Goal: Find specific page/section: Find specific page/section

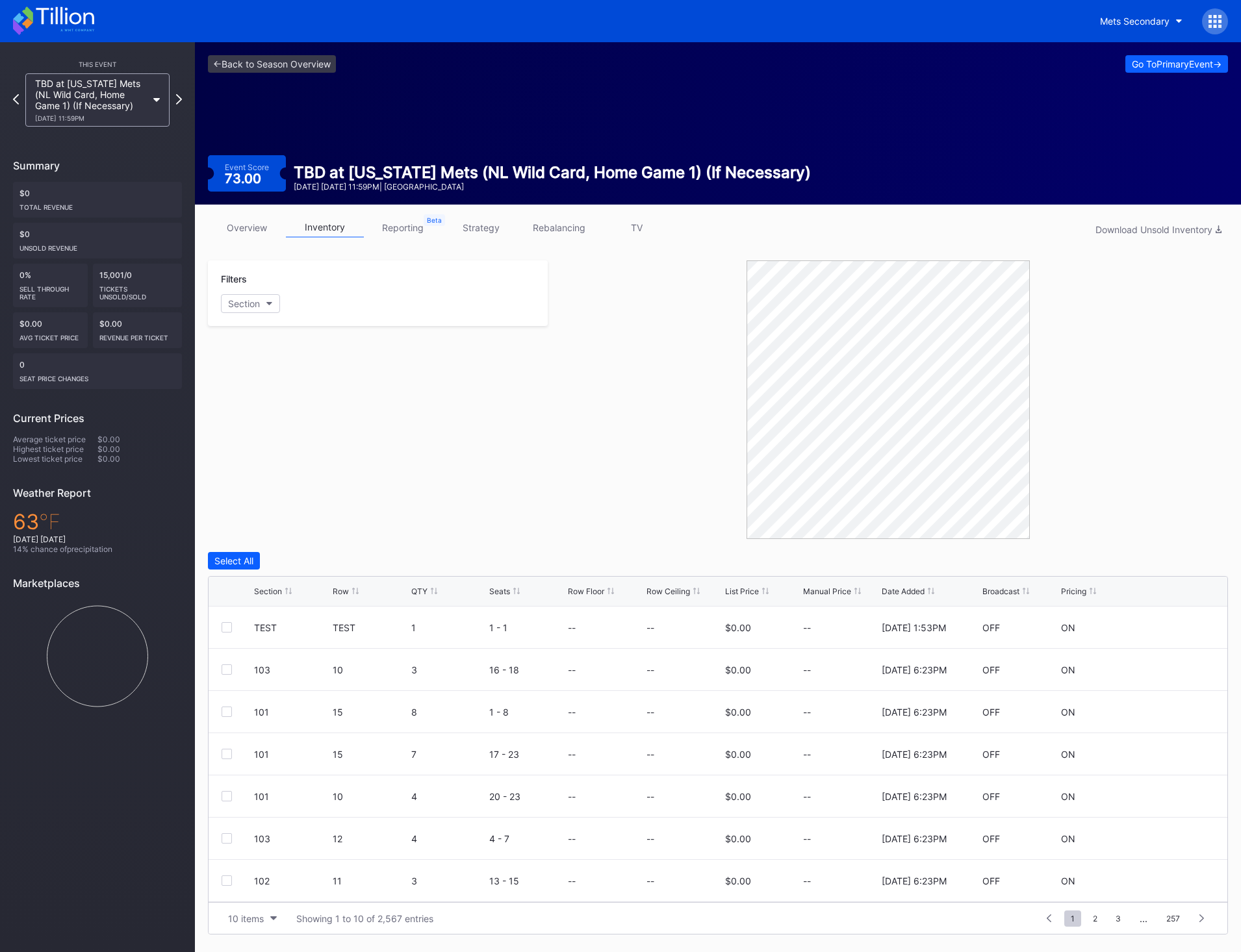
click at [36, 28] on icon at bounding box center [54, 20] width 81 height 29
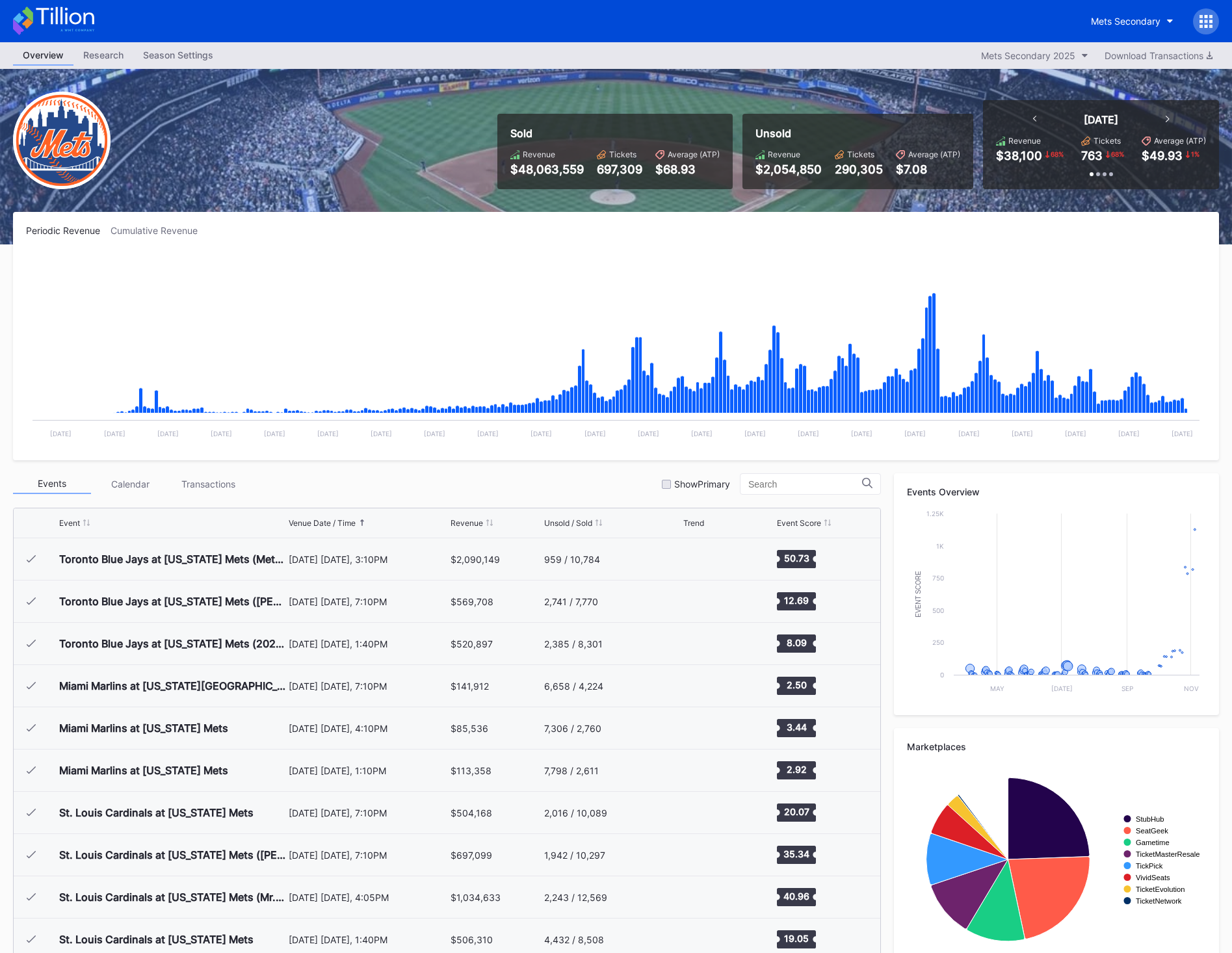
scroll to position [3001, 0]
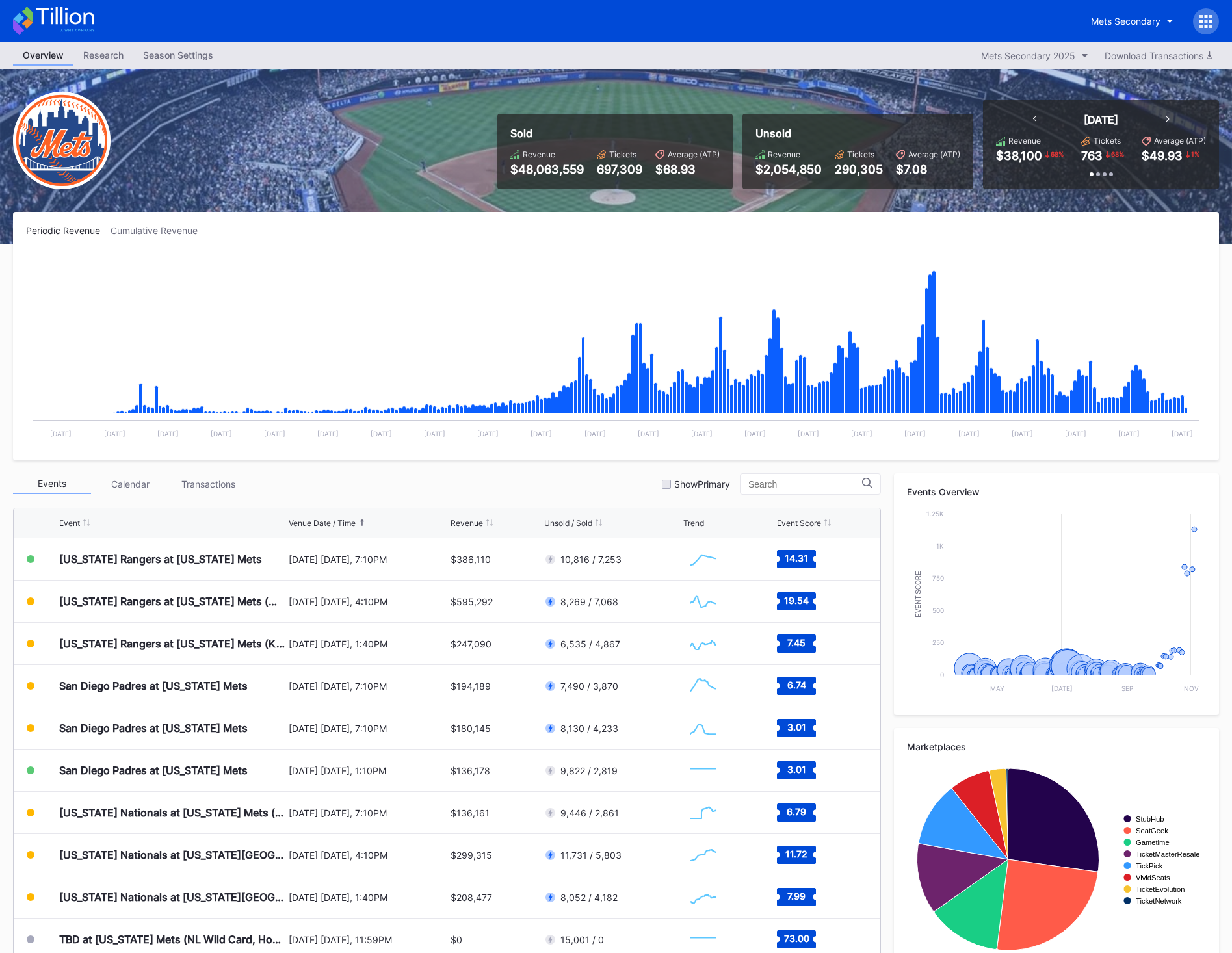
click at [1168, 119] on icon at bounding box center [1167, 118] width 4 height 6
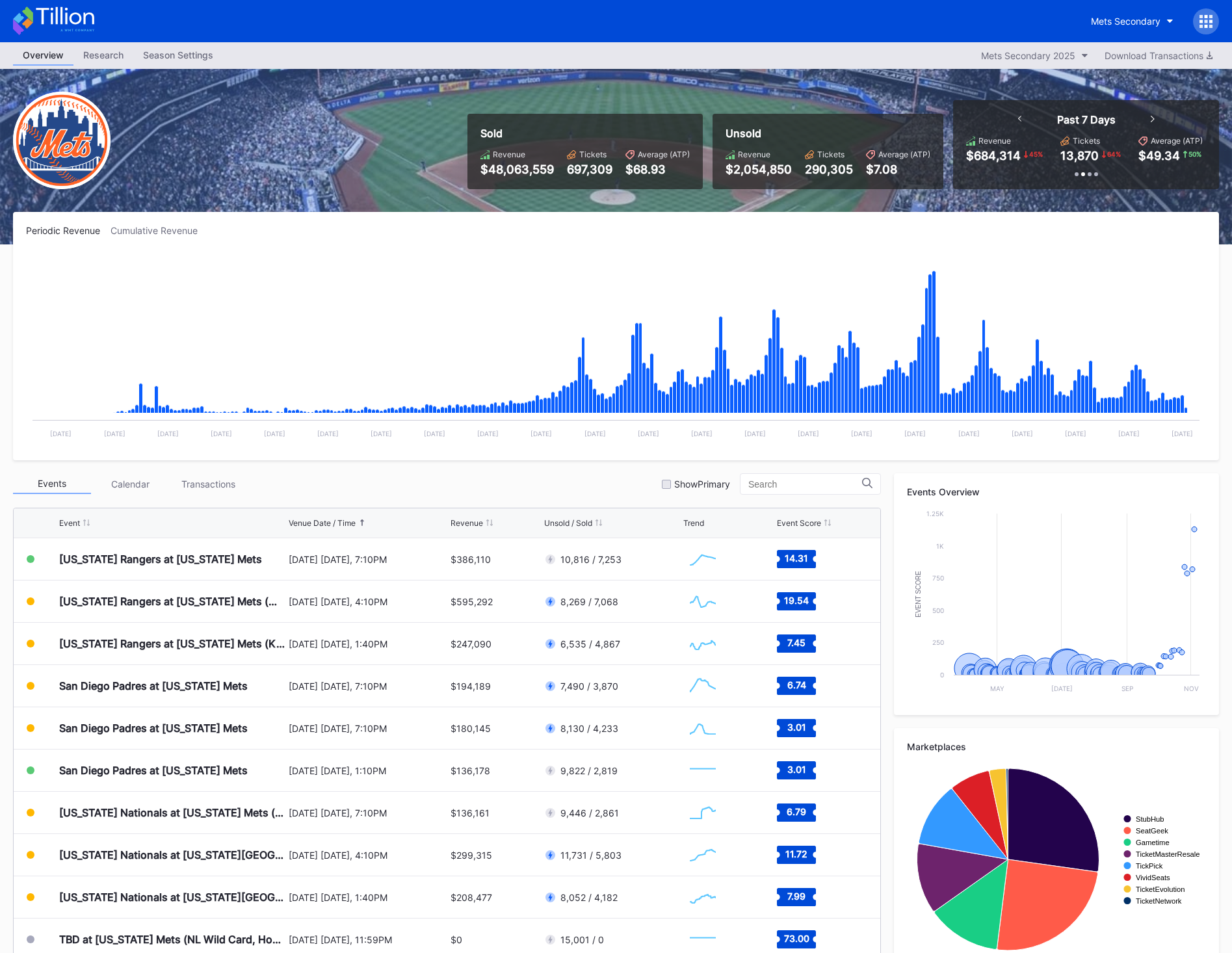
click at [1156, 120] on div "Past 7 Days" at bounding box center [1087, 119] width 163 height 13
click at [1154, 121] on icon at bounding box center [1152, 118] width 4 height 6
click at [1150, 120] on icon at bounding box center [1148, 118] width 4 height 6
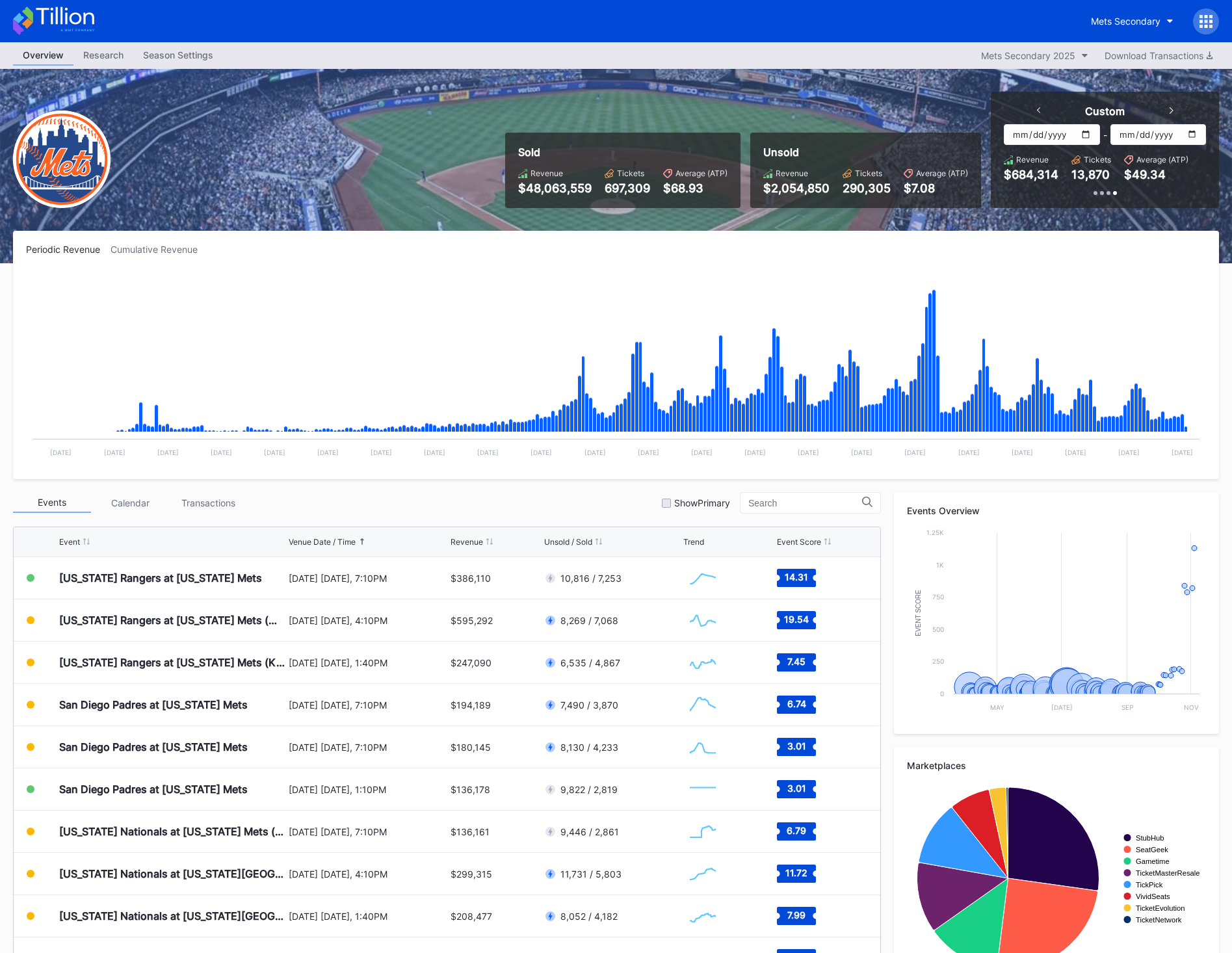
click at [1093, 135] on input "[DATE]" at bounding box center [1051, 134] width 95 height 20
click at [1084, 135] on input "[DATE]" at bounding box center [1051, 134] width 95 height 20
type input "[DATE]"
click at [1189, 139] on input "[DATE]" at bounding box center [1158, 134] width 95 height 20
type input "[DATE]"
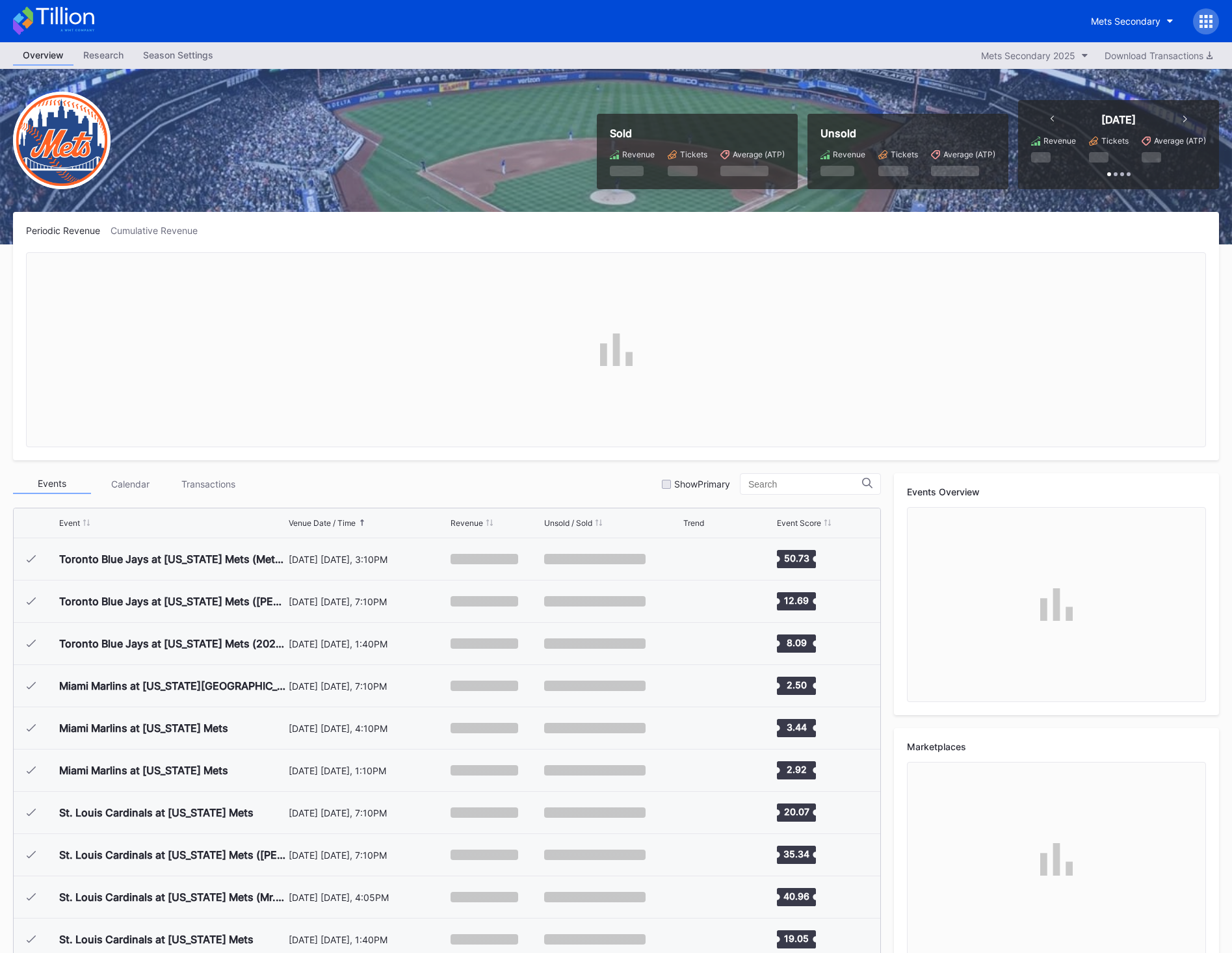
scroll to position [3001, 0]
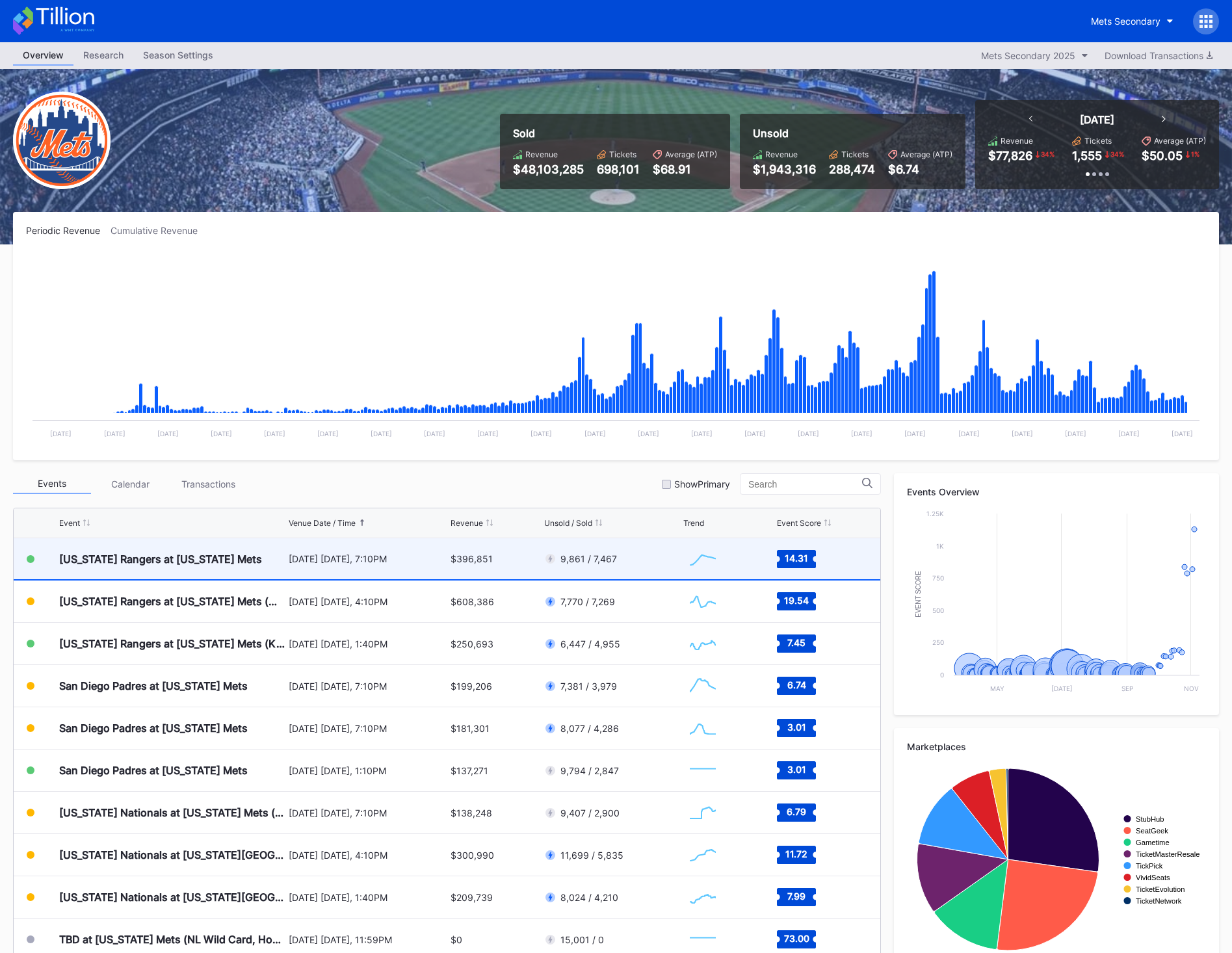
click at [656, 557] on div "9,861 / 7,467" at bounding box center [611, 559] width 136 height 41
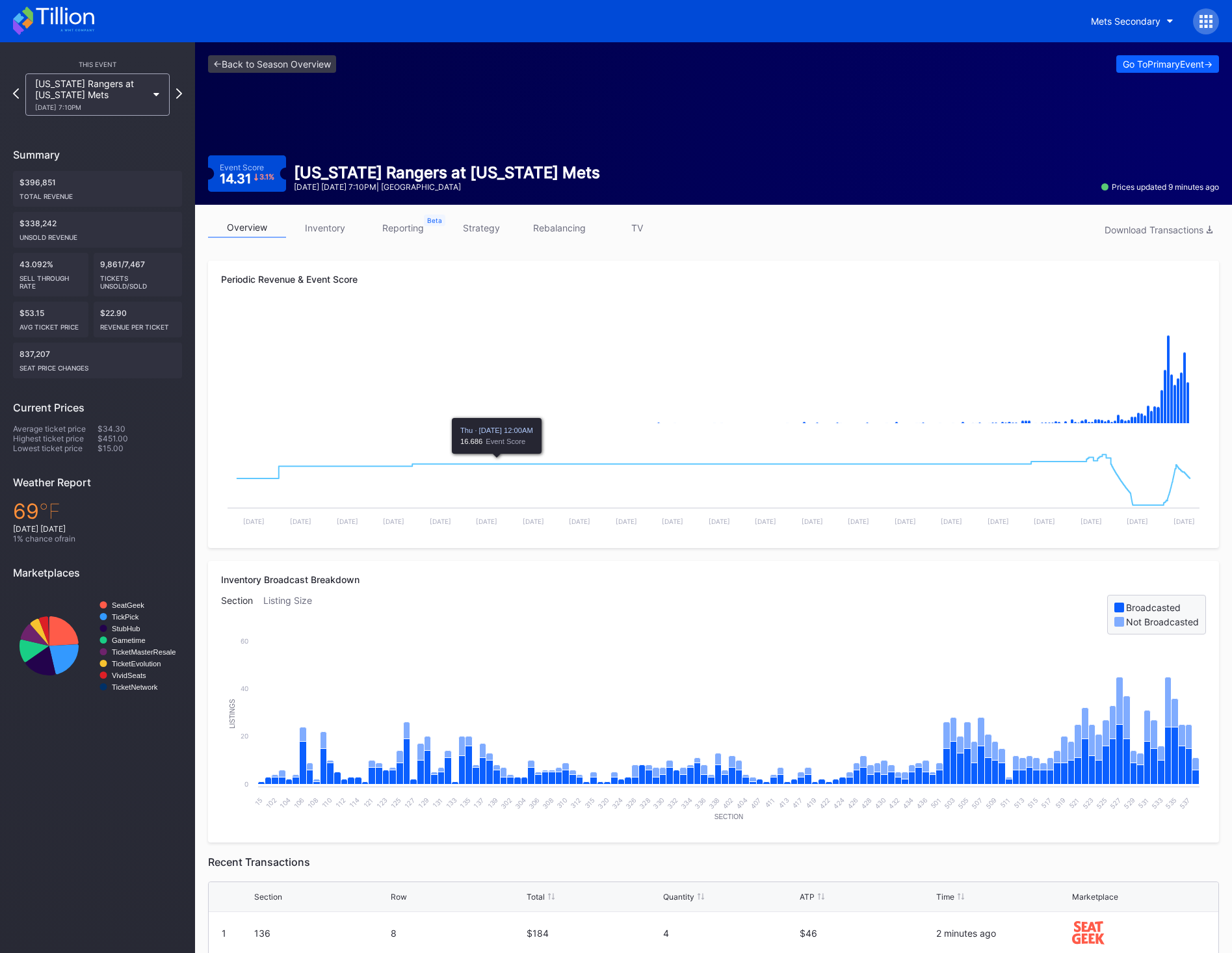
click at [69, 24] on icon at bounding box center [54, 20] width 81 height 29
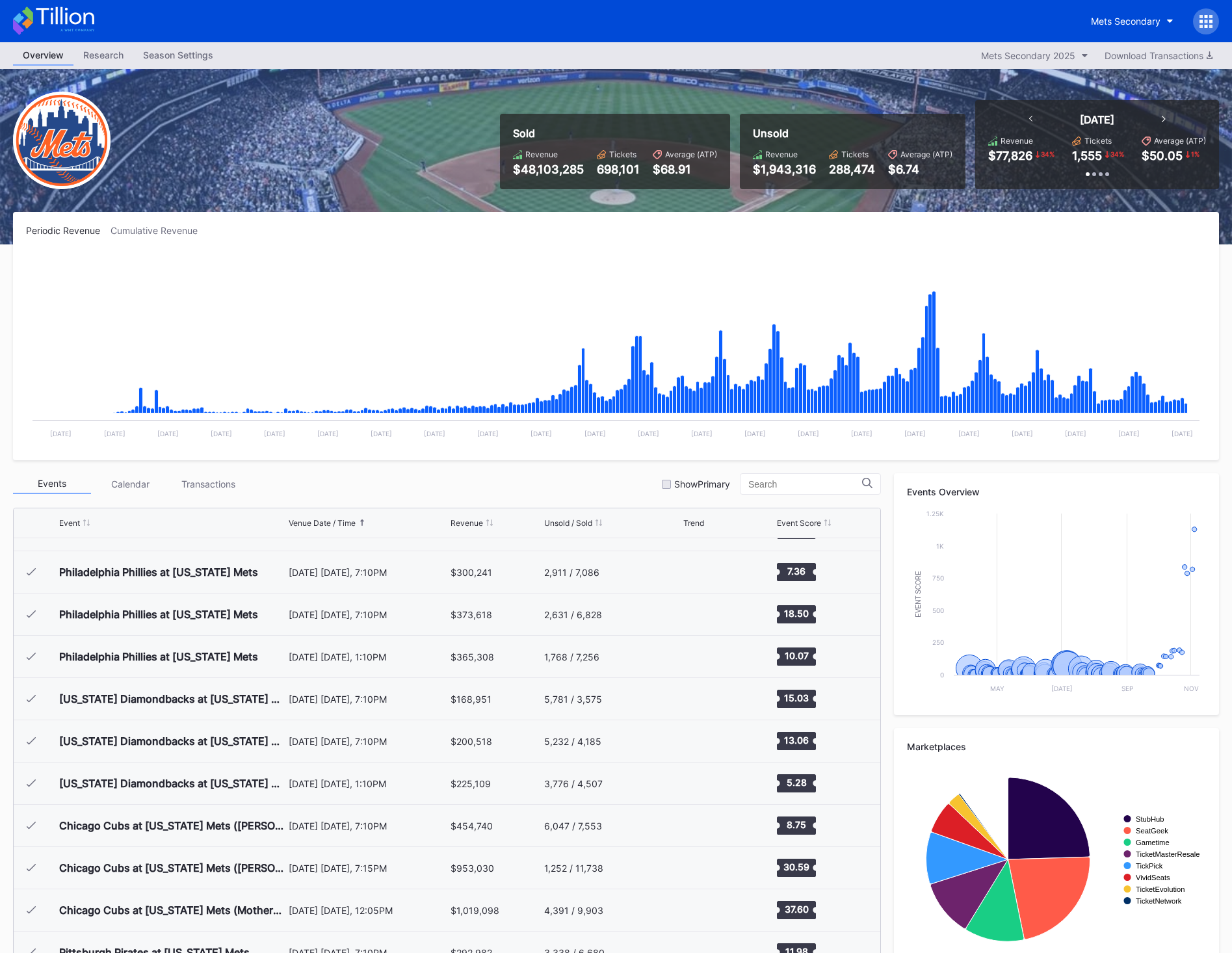
scroll to position [3001, 0]
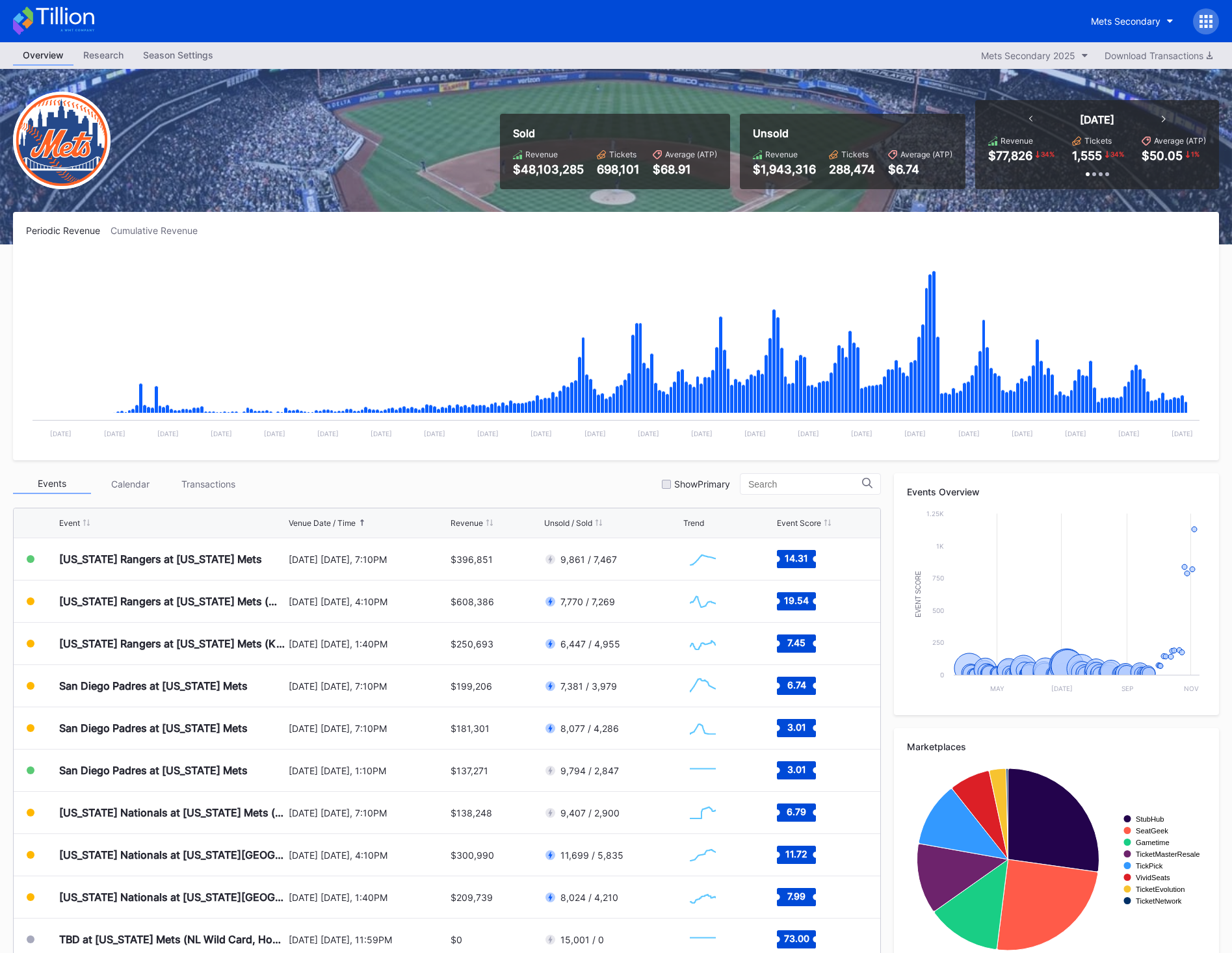
click at [1164, 122] on div at bounding box center [1164, 119] width 4 height 13
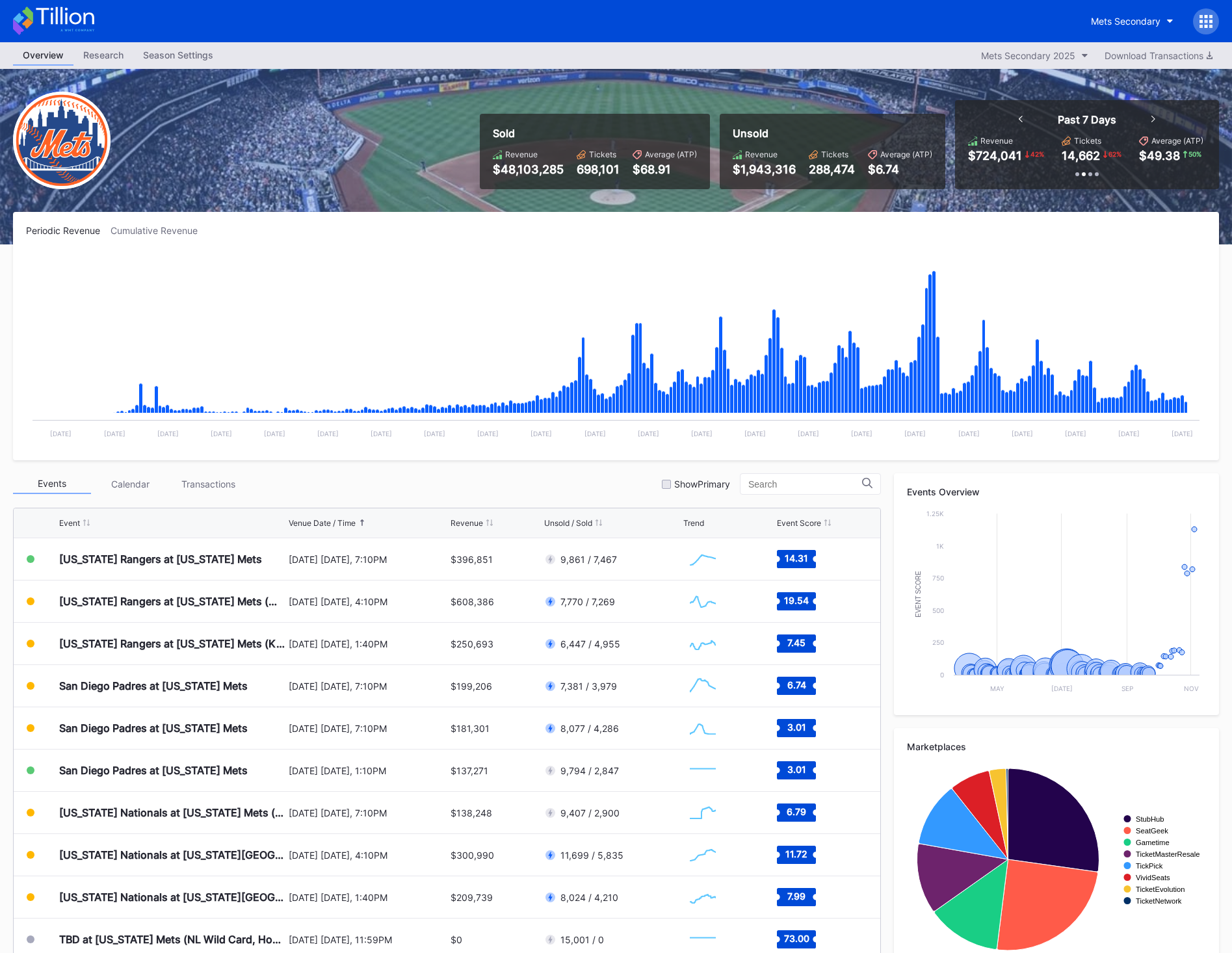
click at [1164, 120] on div "Past 7 Days" at bounding box center [1087, 119] width 163 height 13
click at [1156, 121] on div "Past 7 Days" at bounding box center [1087, 119] width 163 height 13
click at [1152, 119] on icon at bounding box center [1153, 118] width 4 height 6
click at [1146, 119] on icon at bounding box center [1148, 118] width 4 height 6
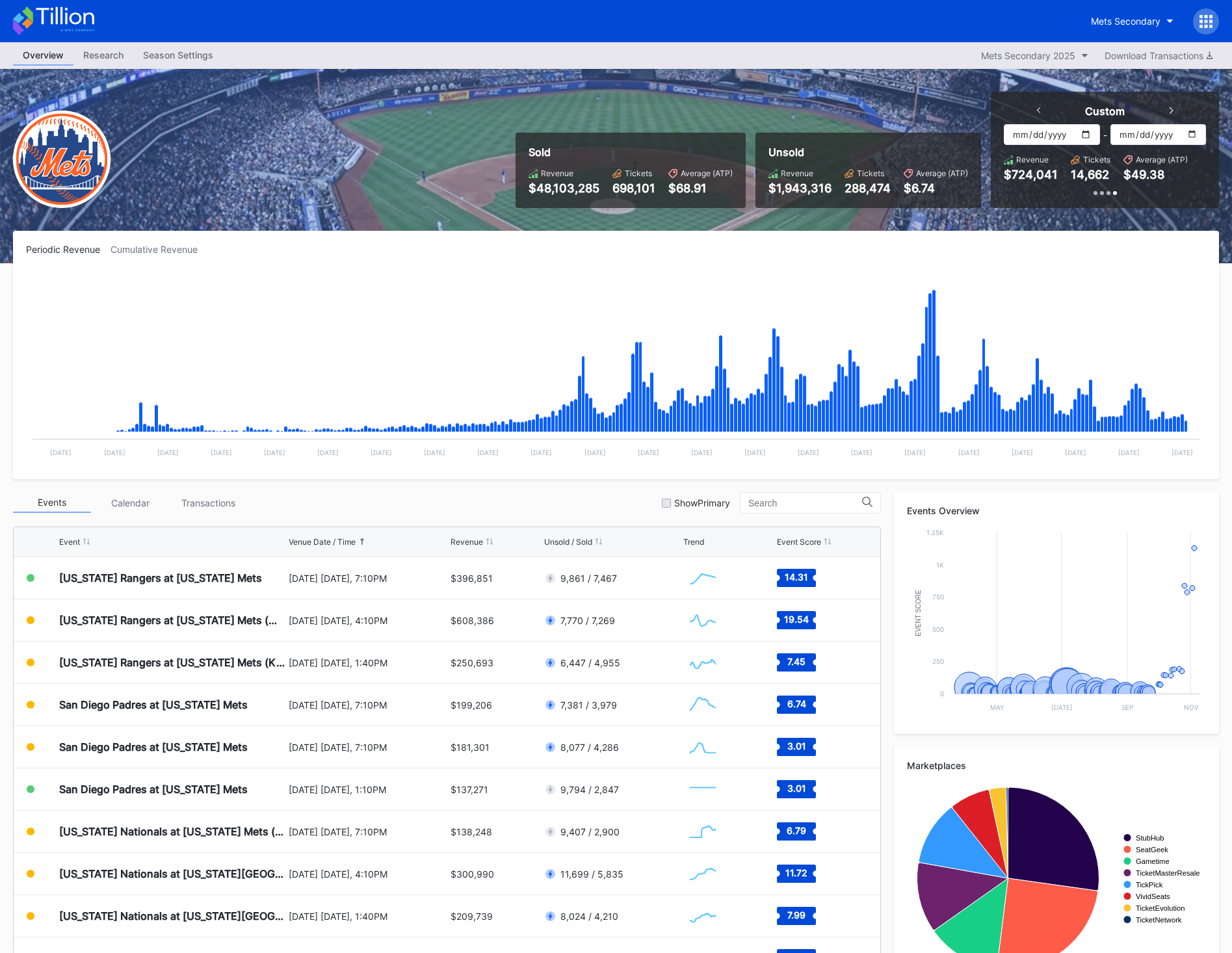
click at [1096, 132] on input "[DATE]" at bounding box center [1051, 134] width 95 height 20
click at [1089, 132] on input "[DATE]" at bounding box center [1051, 134] width 95 height 20
click at [1083, 134] on input "[DATE]" at bounding box center [1051, 134] width 95 height 20
type input "[DATE]"
click at [1183, 135] on input "[DATE]" at bounding box center [1158, 134] width 95 height 20
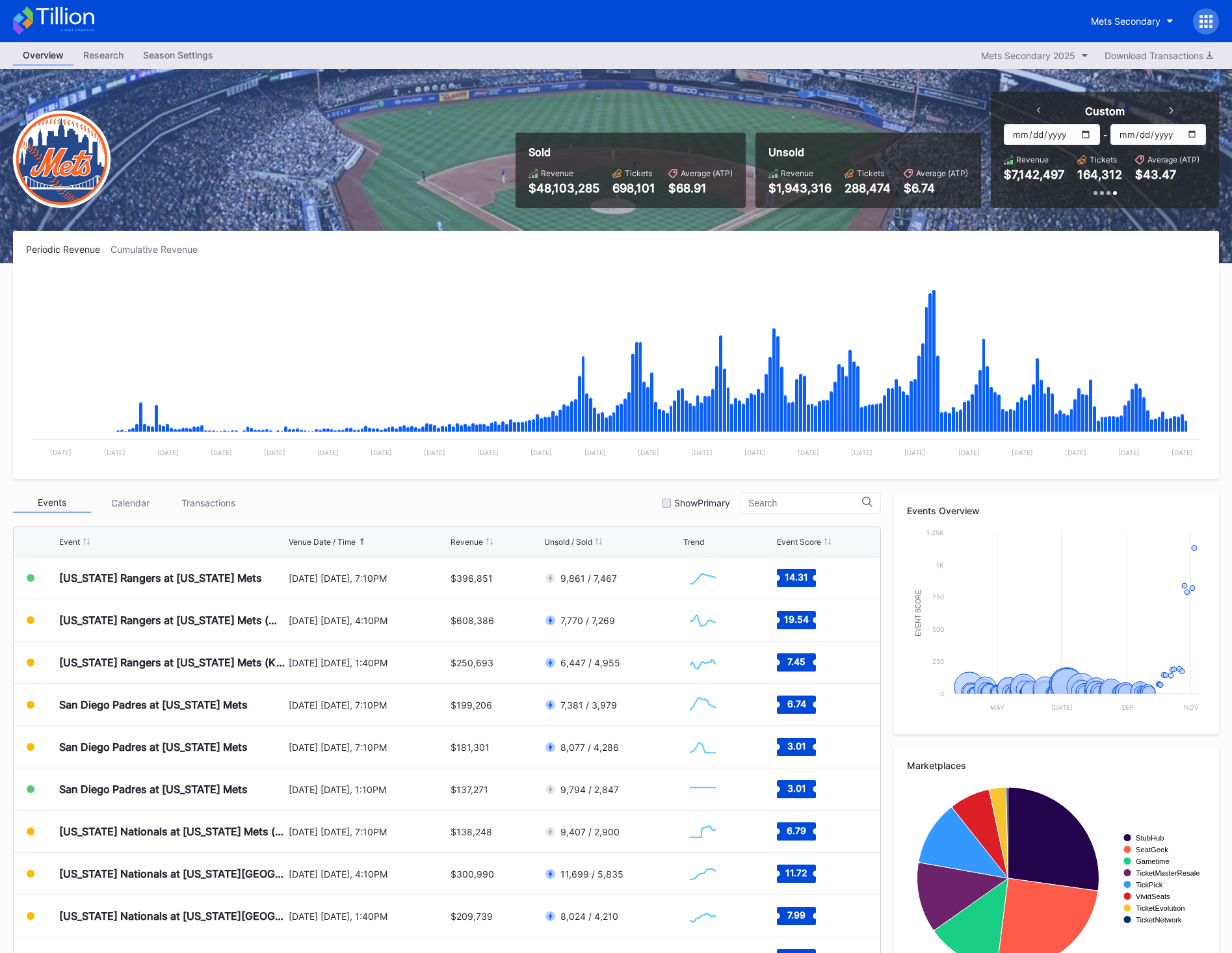
click at [1195, 131] on input "[DATE]" at bounding box center [1158, 134] width 95 height 20
type input "[DATE]"
click at [800, 949] on div "73.00" at bounding box center [822, 959] width 91 height 41
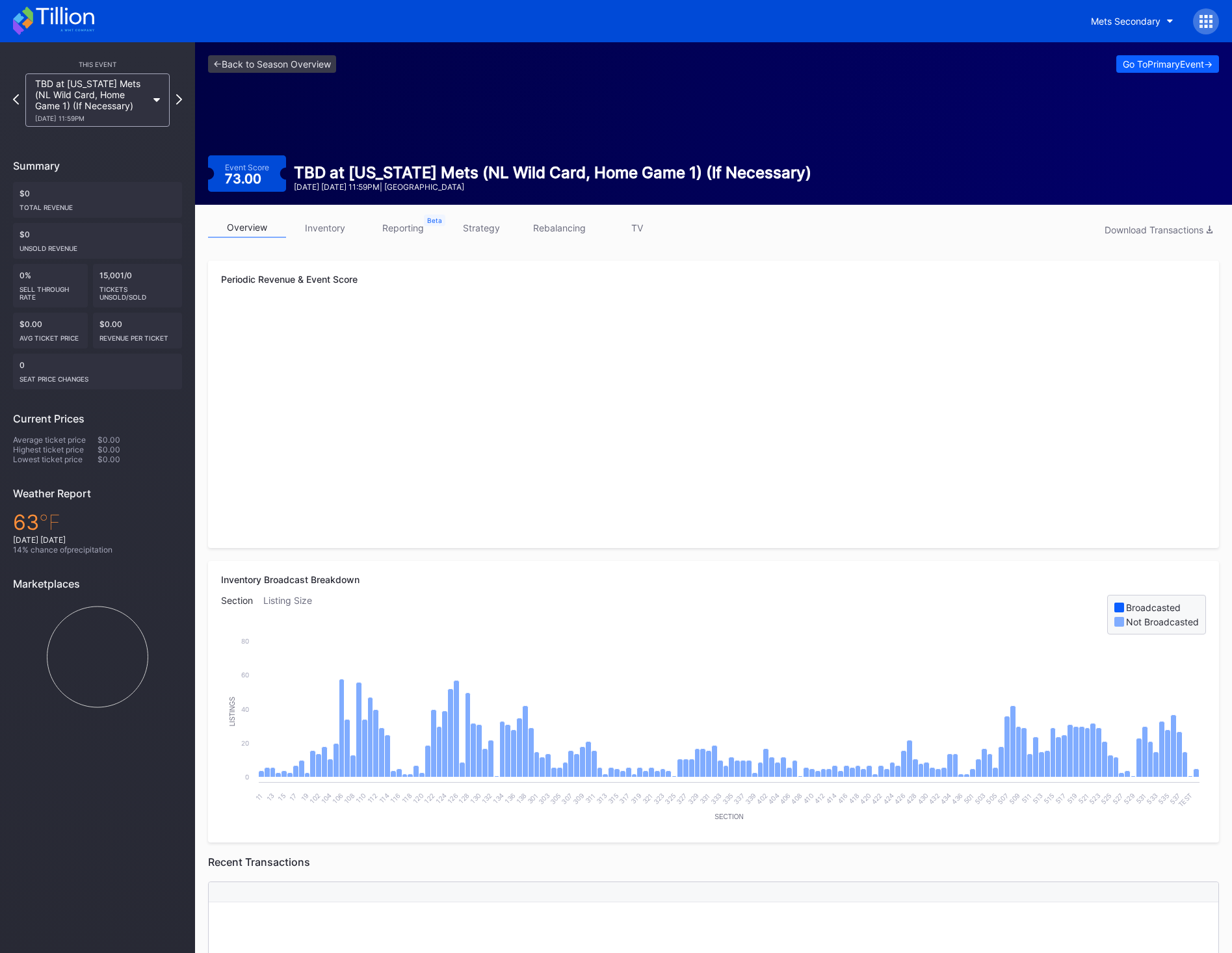
click at [57, 21] on icon at bounding box center [65, 16] width 58 height 18
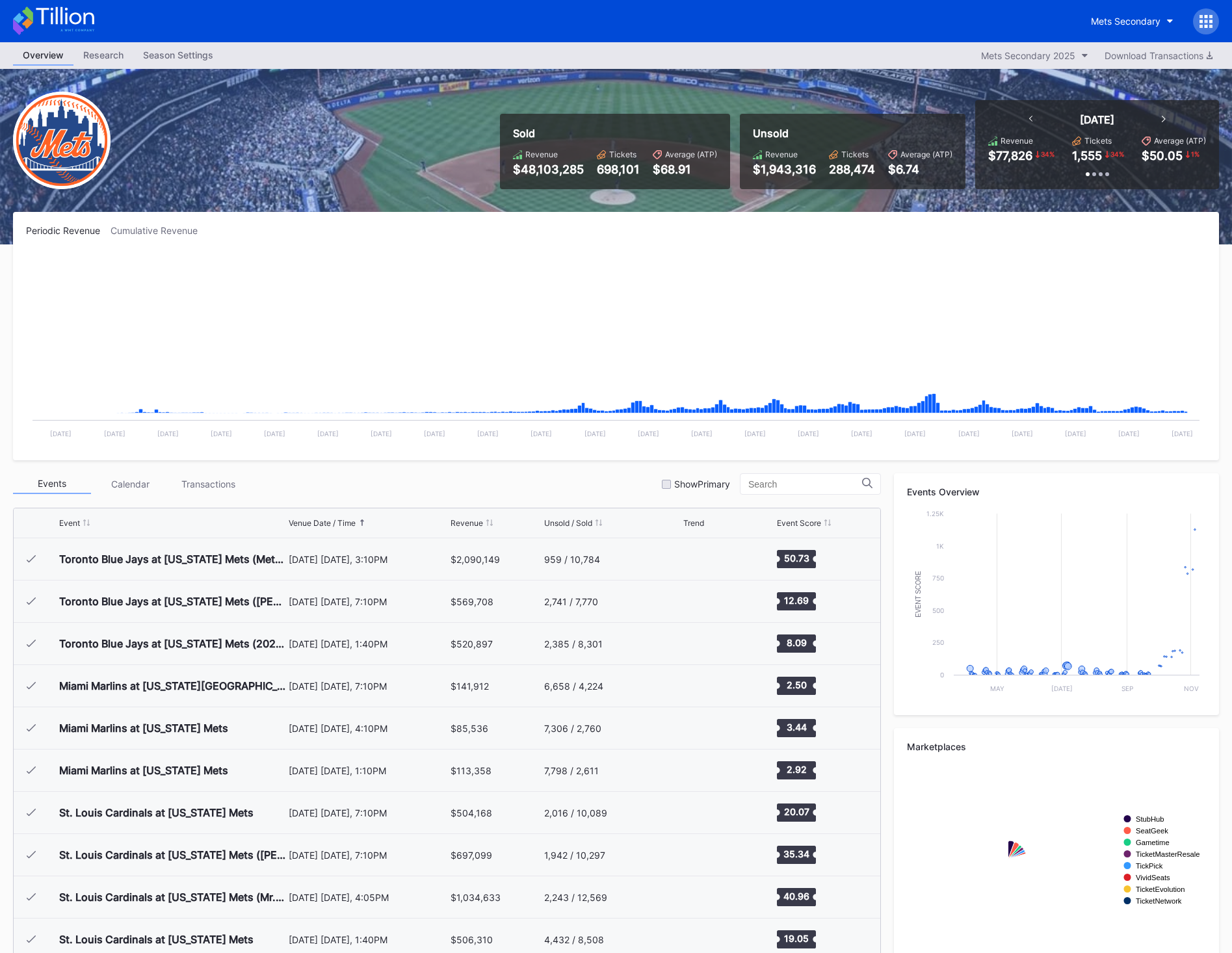
scroll to position [3001, 0]
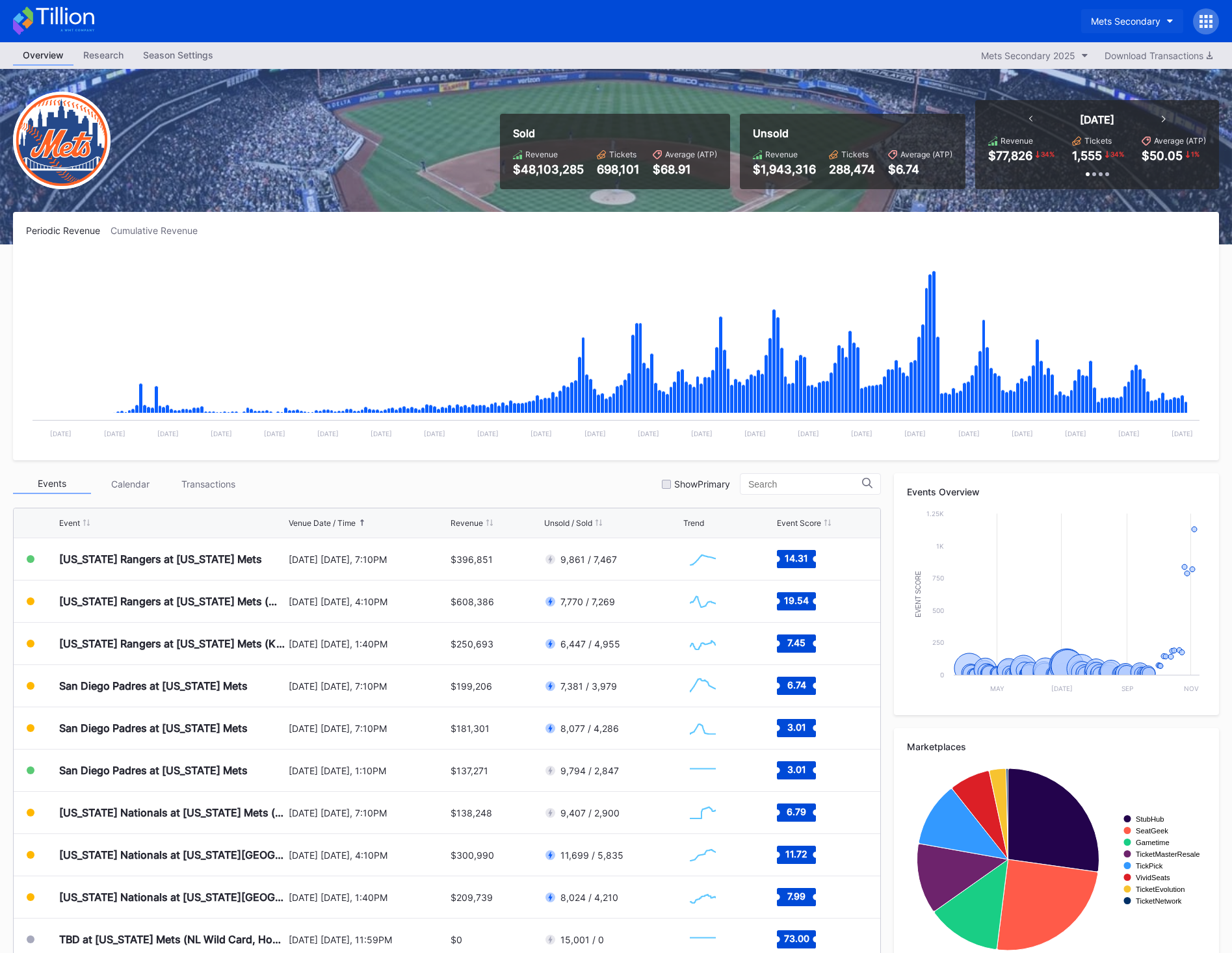
click at [1106, 20] on div "Mets Secondary" at bounding box center [1125, 21] width 69 height 11
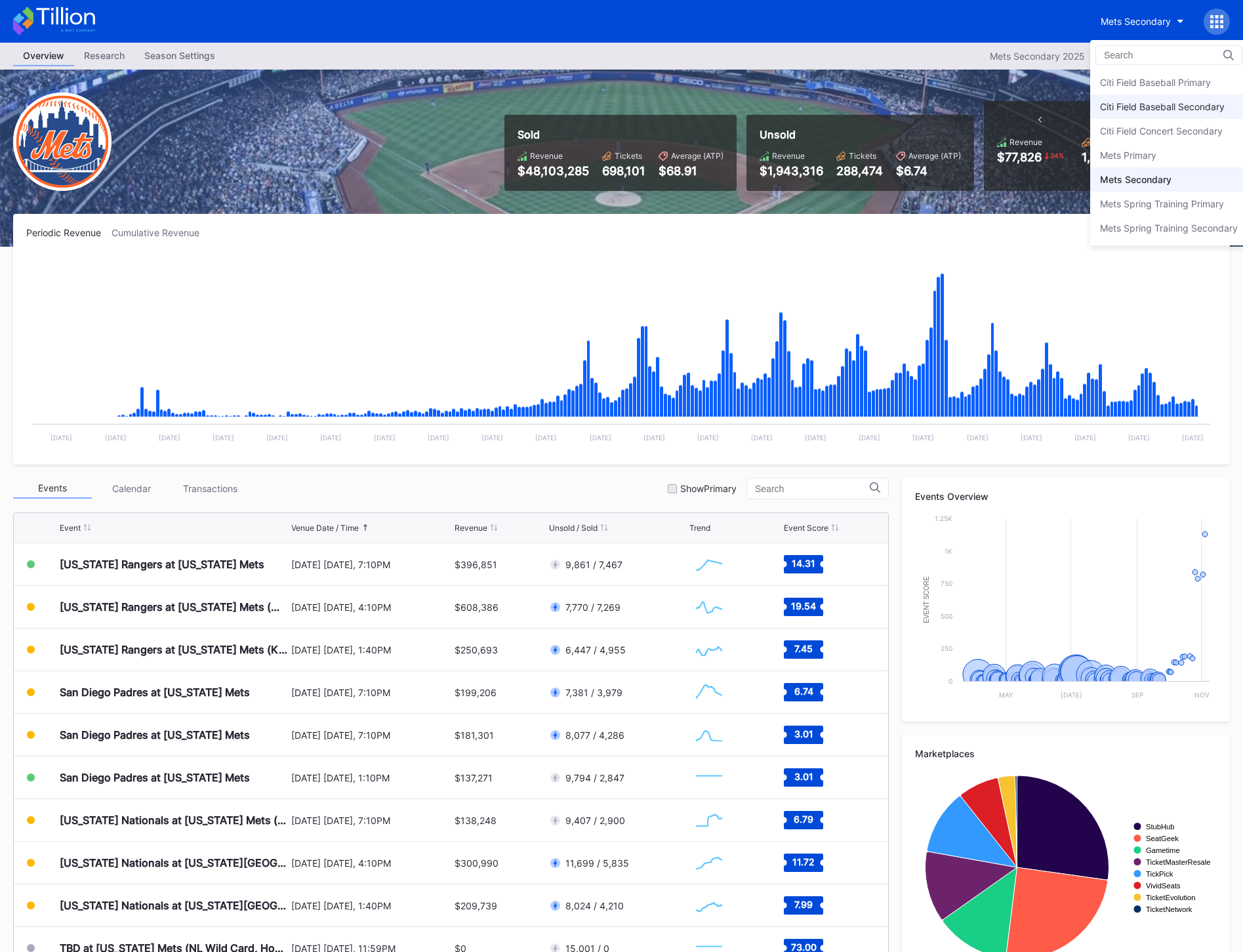
click at [1150, 111] on div "Citi Field Baseball Secondary" at bounding box center [1163, 106] width 125 height 11
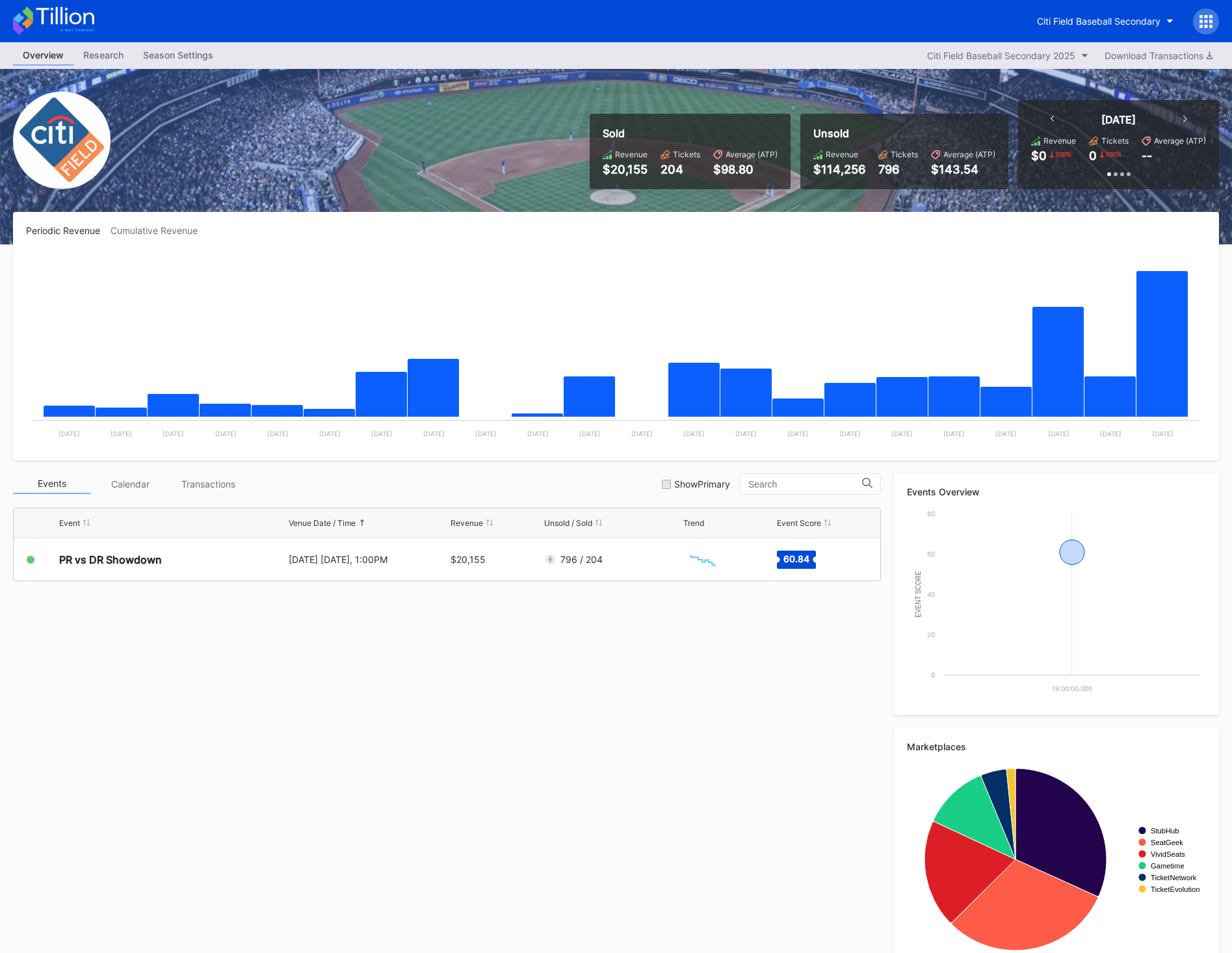
click at [1119, 124] on div "[DATE]" at bounding box center [1118, 119] width 34 height 13
click at [1189, 117] on div "[DATE]" at bounding box center [1119, 119] width 163 height 13
click at [1185, 117] on icon at bounding box center [1185, 118] width 4 height 6
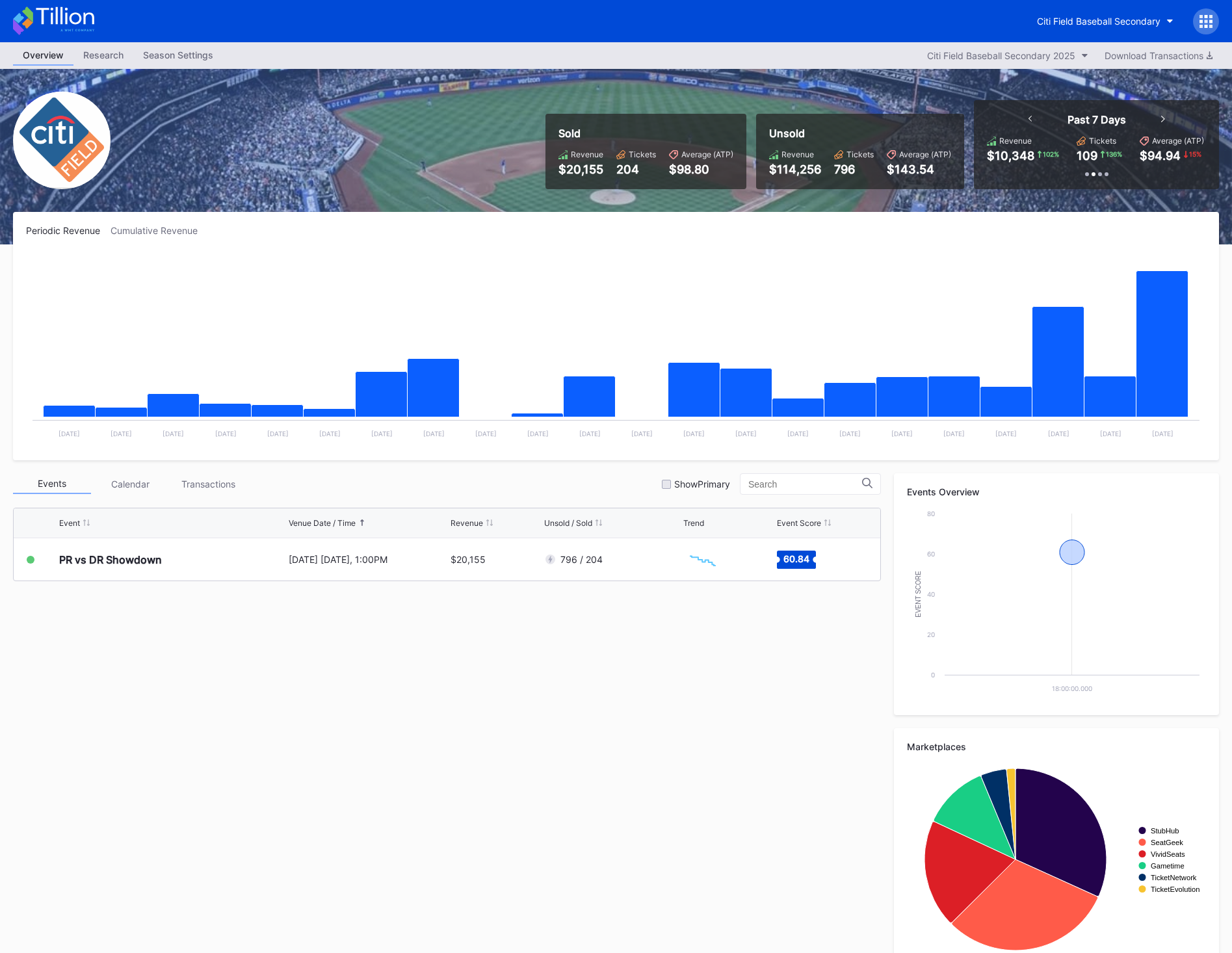
click at [1164, 116] on icon at bounding box center [1163, 118] width 4 height 6
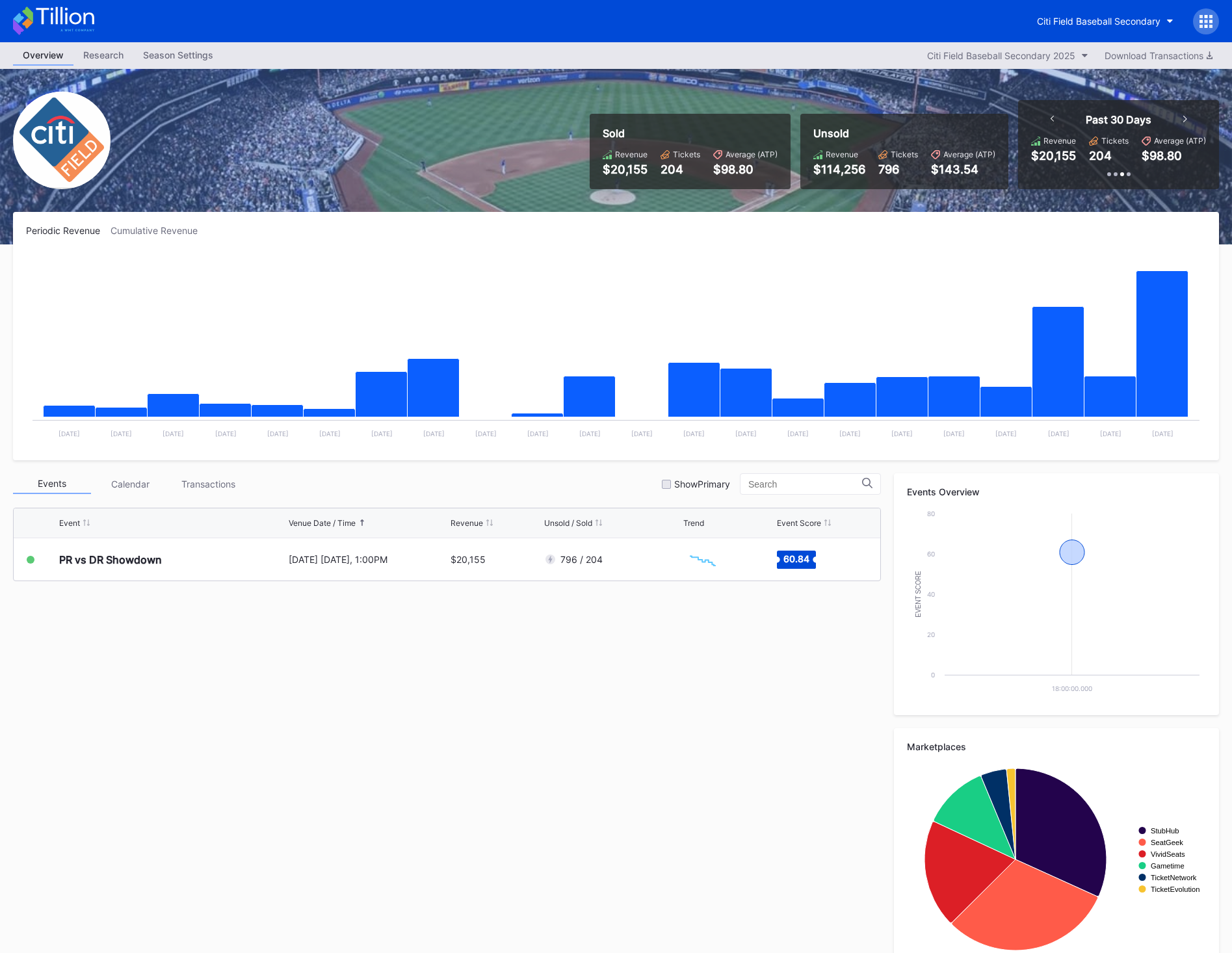
click at [1180, 116] on div "Past 30 Days" at bounding box center [1119, 119] width 163 height 13
click at [1187, 120] on icon at bounding box center [1185, 118] width 4 height 6
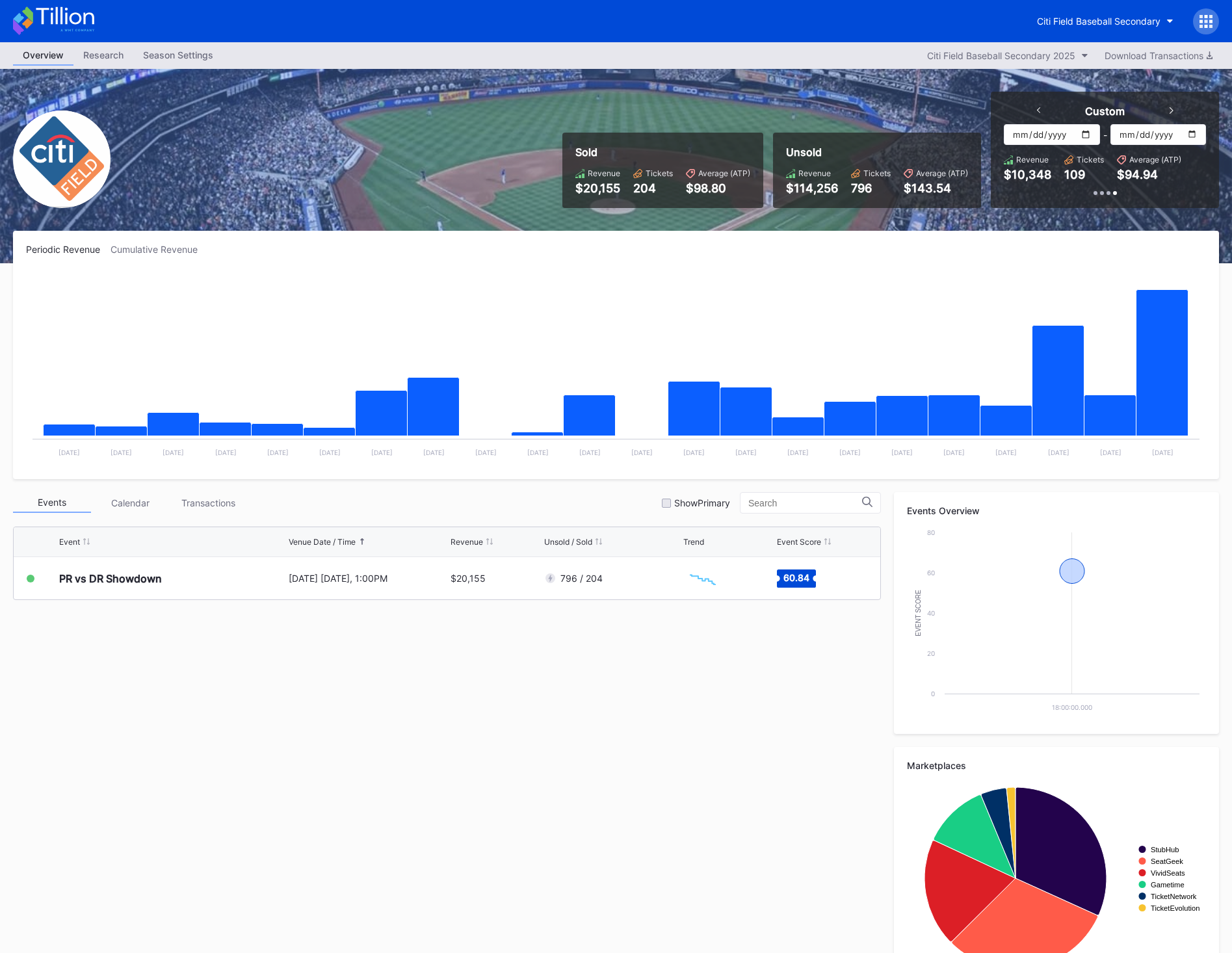
click at [1089, 133] on input "[DATE]" at bounding box center [1051, 134] width 95 height 20
type input "[DATE]"
click at [1197, 136] on input "[DATE]" at bounding box center [1158, 134] width 95 height 20
click at [1196, 135] on input "[DATE]" at bounding box center [1158, 134] width 95 height 20
type input "[DATE]"
